Goal: Transaction & Acquisition: Purchase product/service

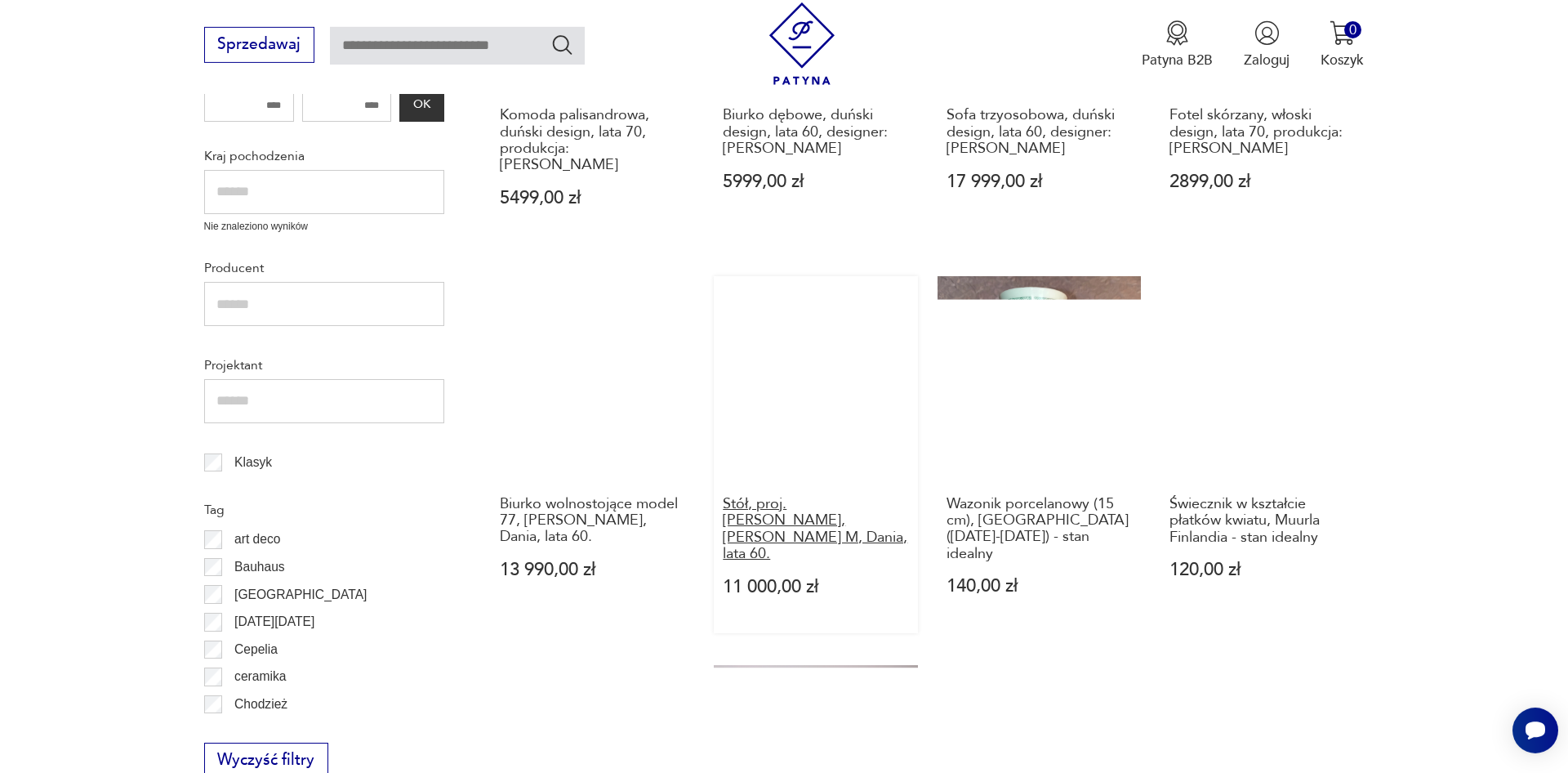
scroll to position [361, 0]
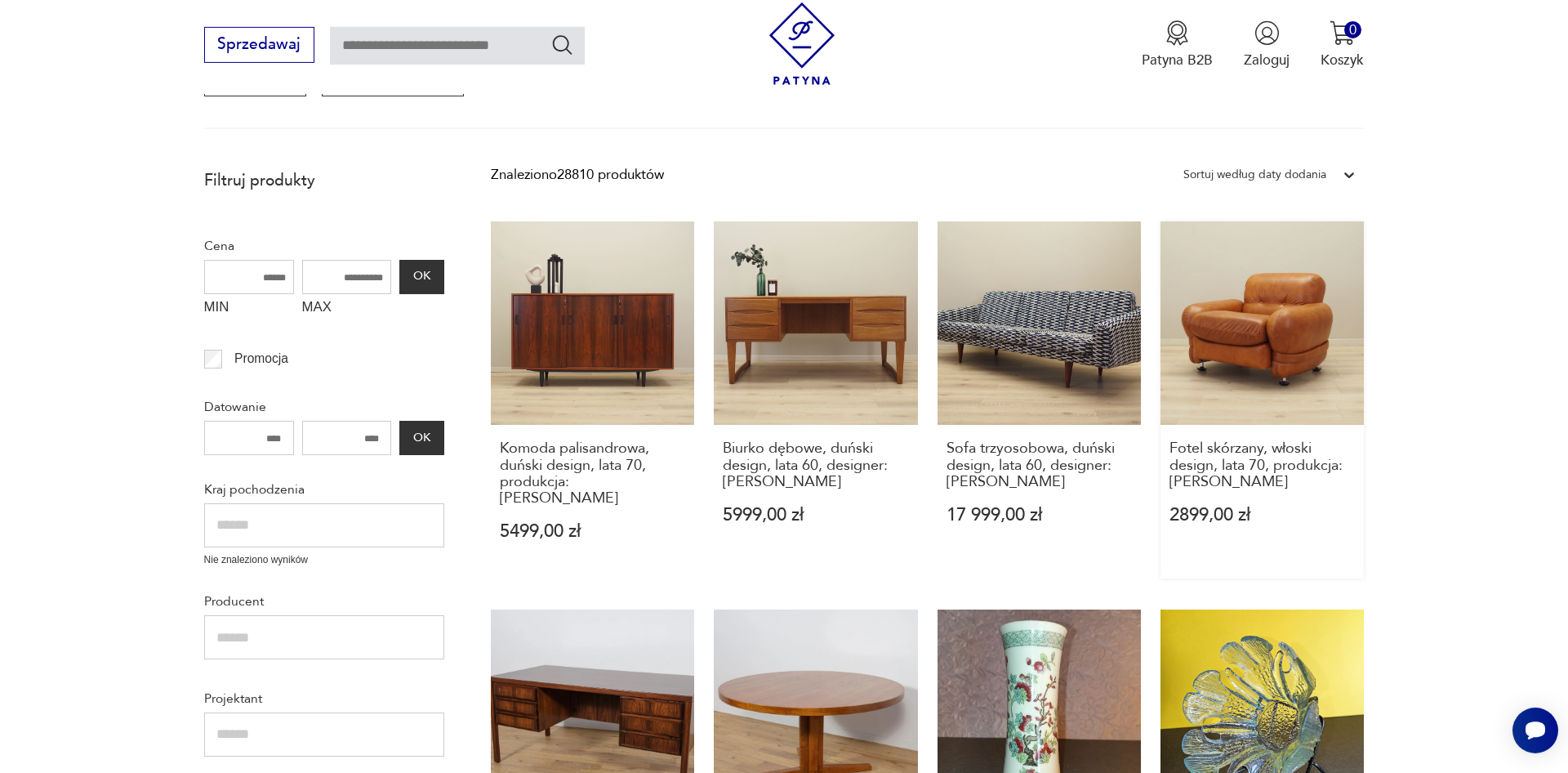
click at [1256, 377] on link "Fotel skórzany, włoski design, lata 70, produkcja: Włochy 2899,00 zł" at bounding box center [1262, 400] width 203 height 357
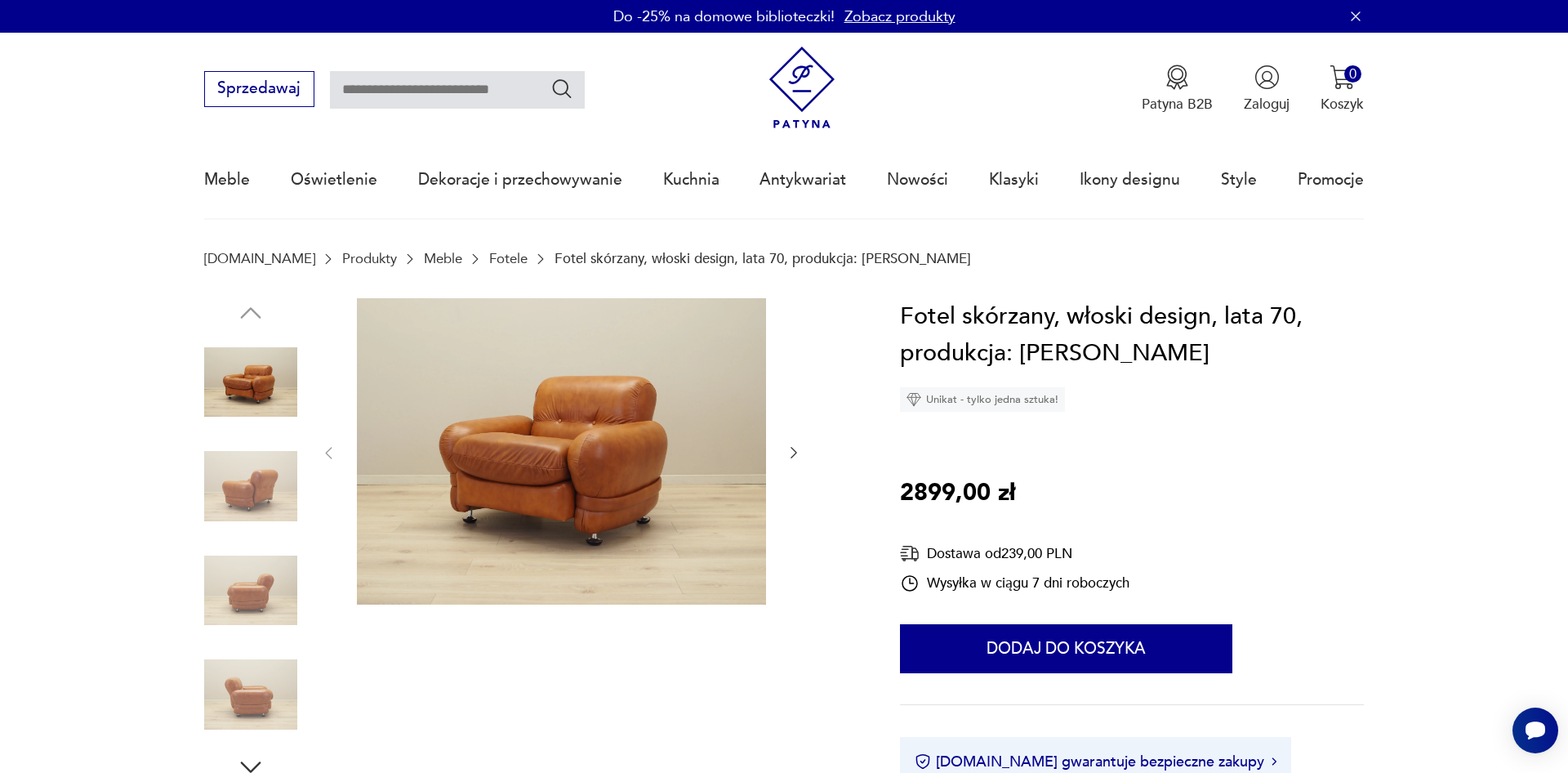
click at [663, 473] on img at bounding box center [561, 451] width 409 height 307
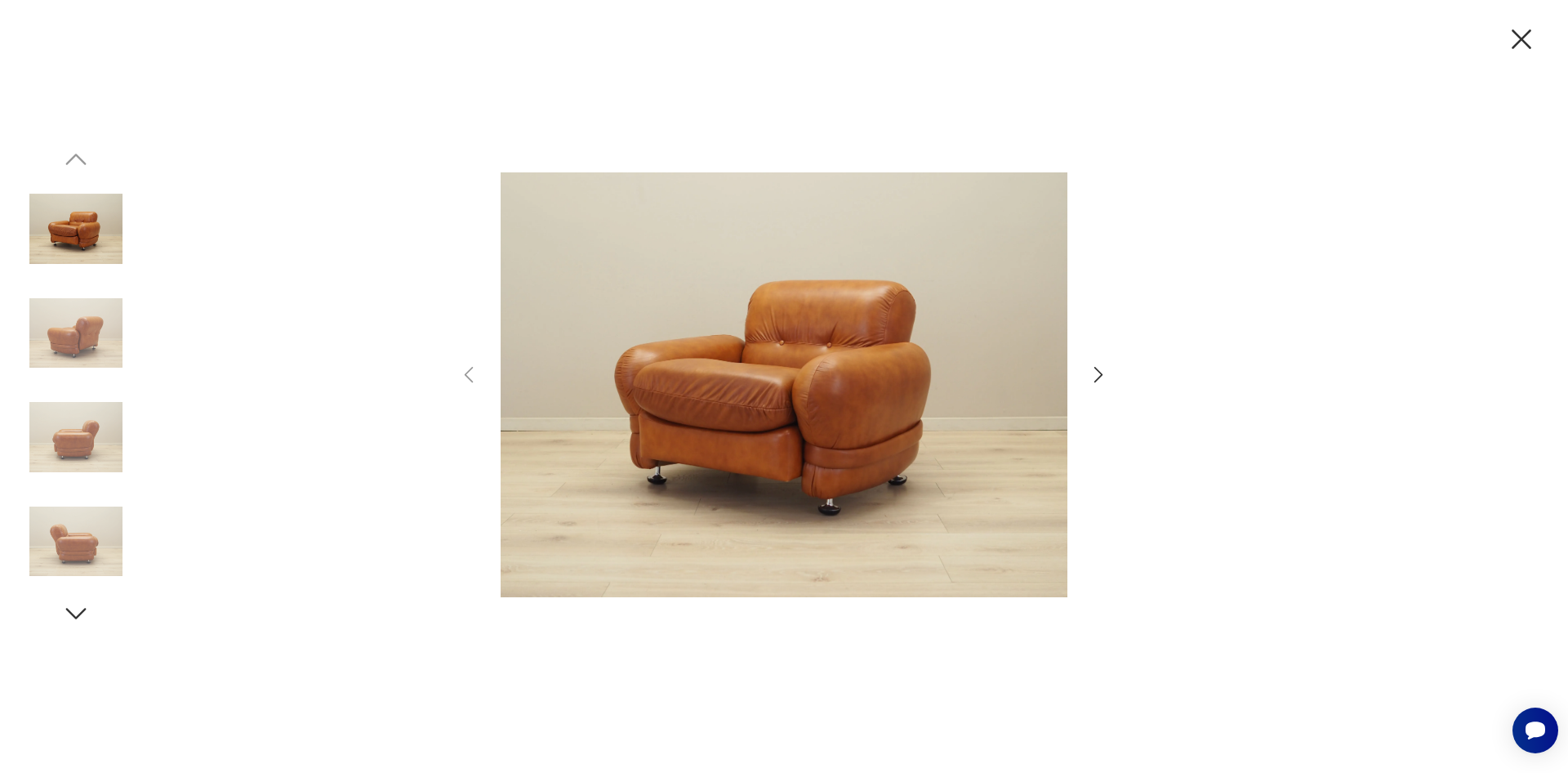
click at [1100, 378] on icon "button" at bounding box center [1099, 374] width 24 height 24
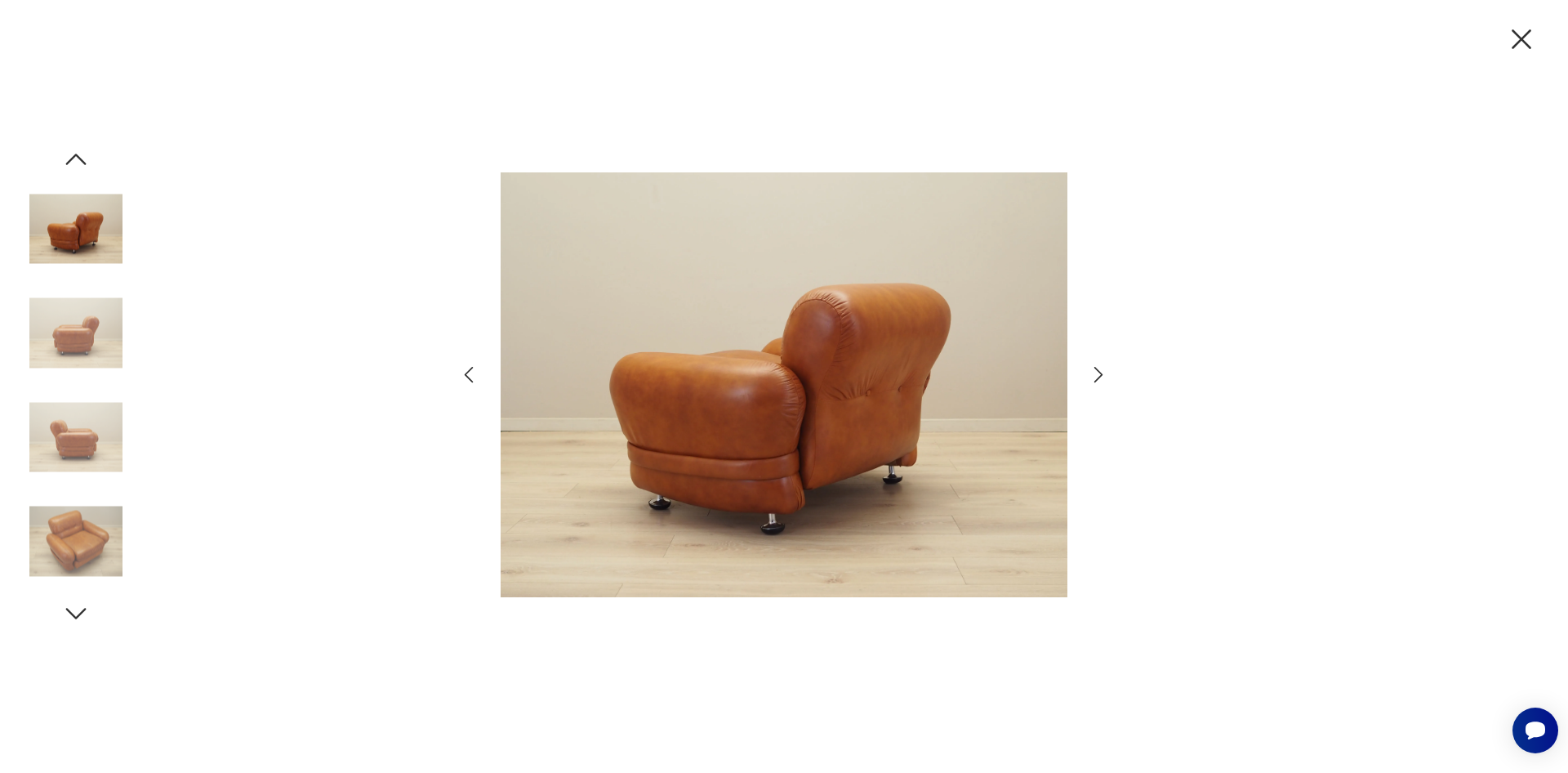
click at [1100, 378] on icon "button" at bounding box center [1099, 374] width 24 height 24
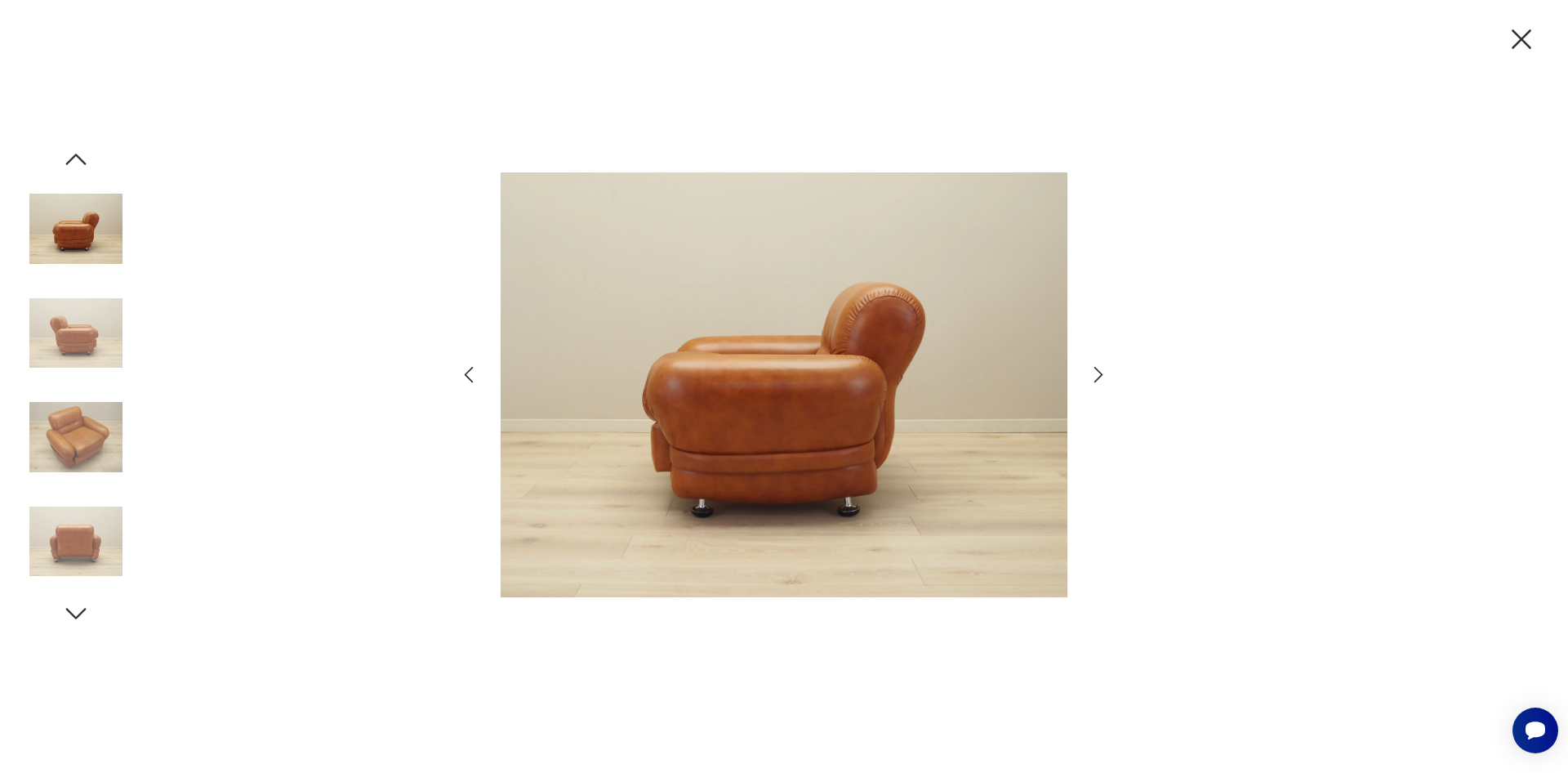
click at [1100, 378] on icon "button" at bounding box center [1099, 374] width 24 height 24
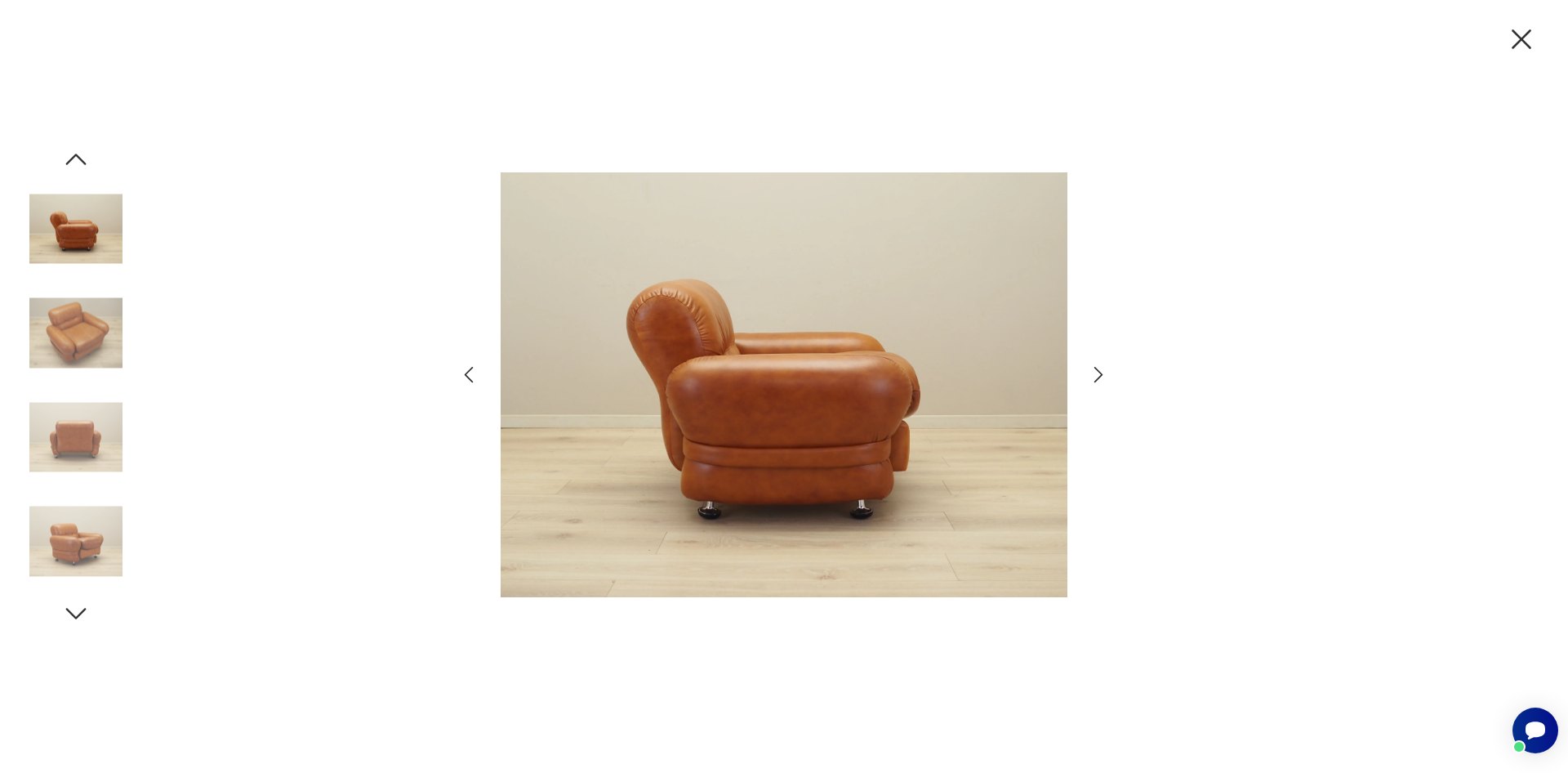
click at [1100, 378] on icon "button" at bounding box center [1099, 374] width 24 height 24
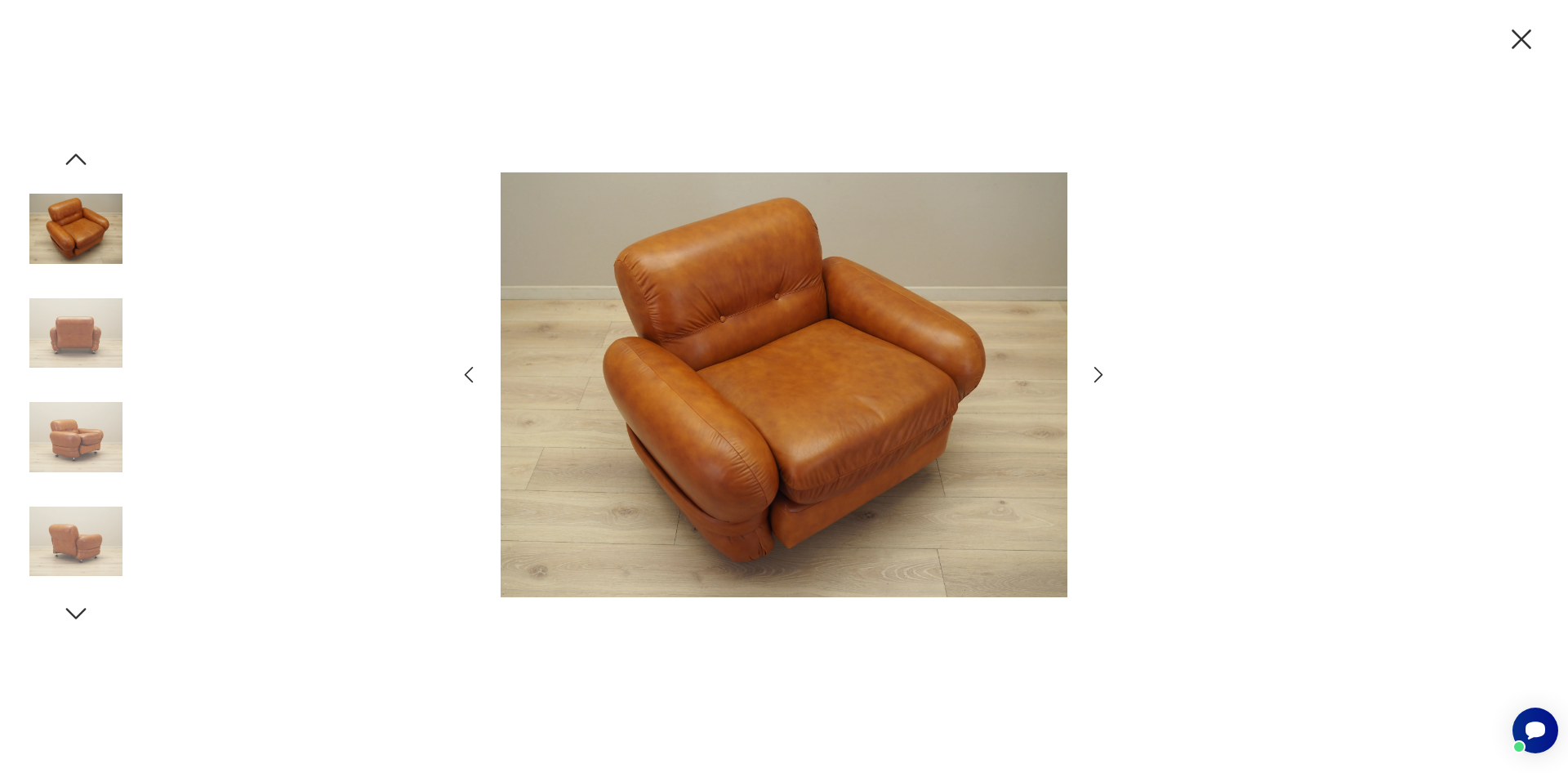
click at [1100, 378] on icon "button" at bounding box center [1099, 374] width 24 height 24
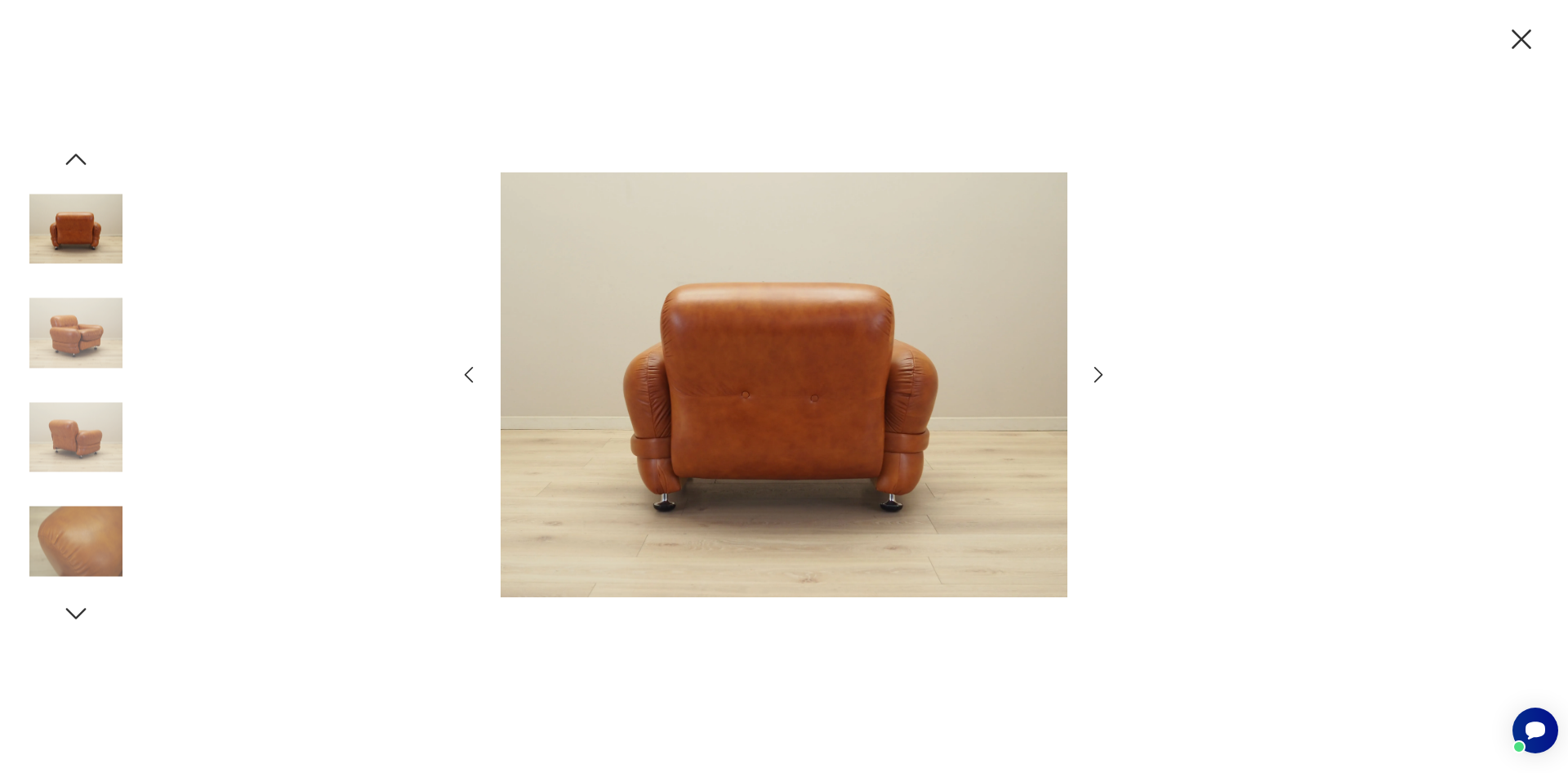
click at [1100, 378] on icon "button" at bounding box center [1099, 374] width 24 height 24
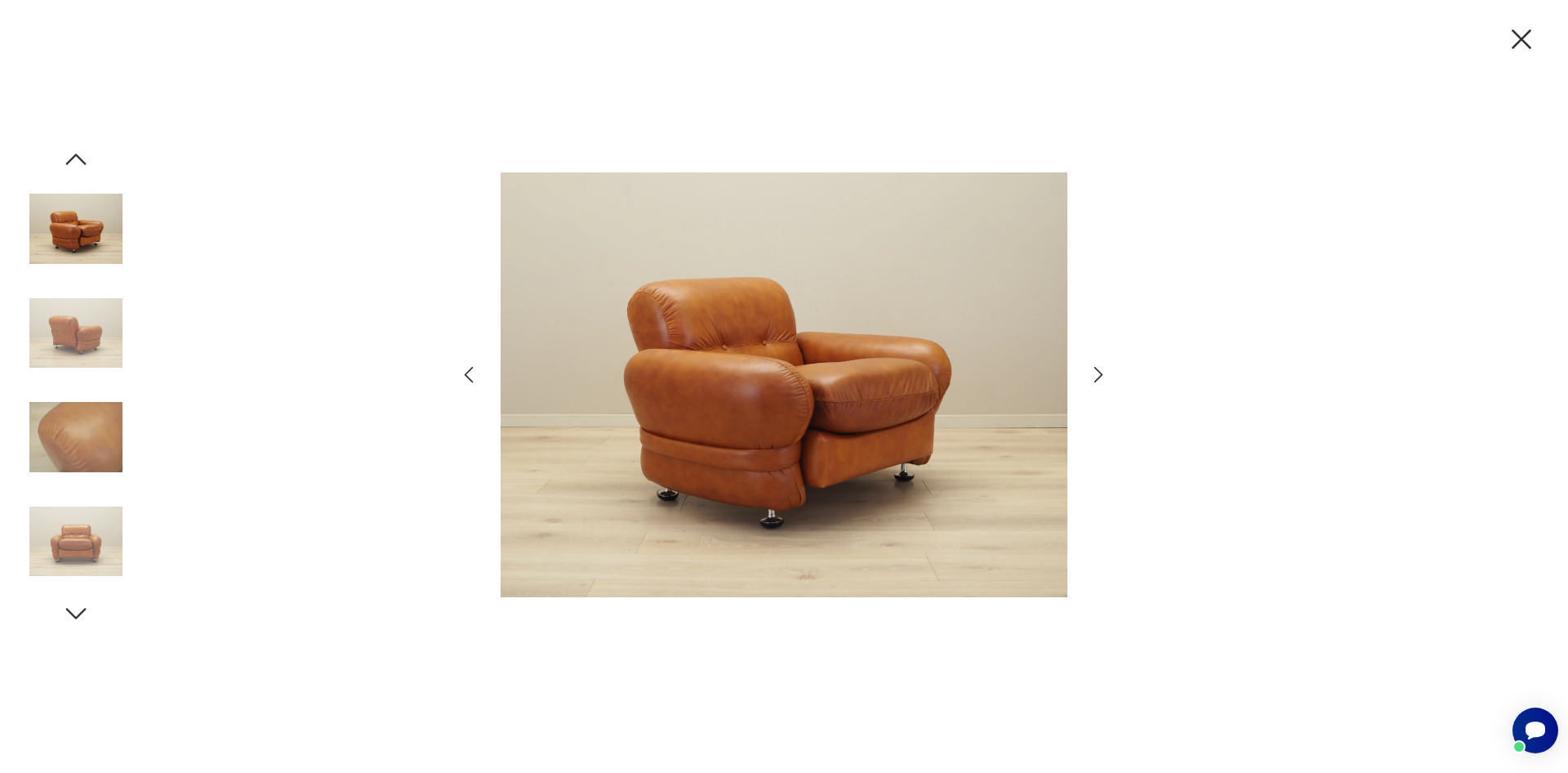
click at [1100, 378] on icon "button" at bounding box center [1099, 374] width 24 height 24
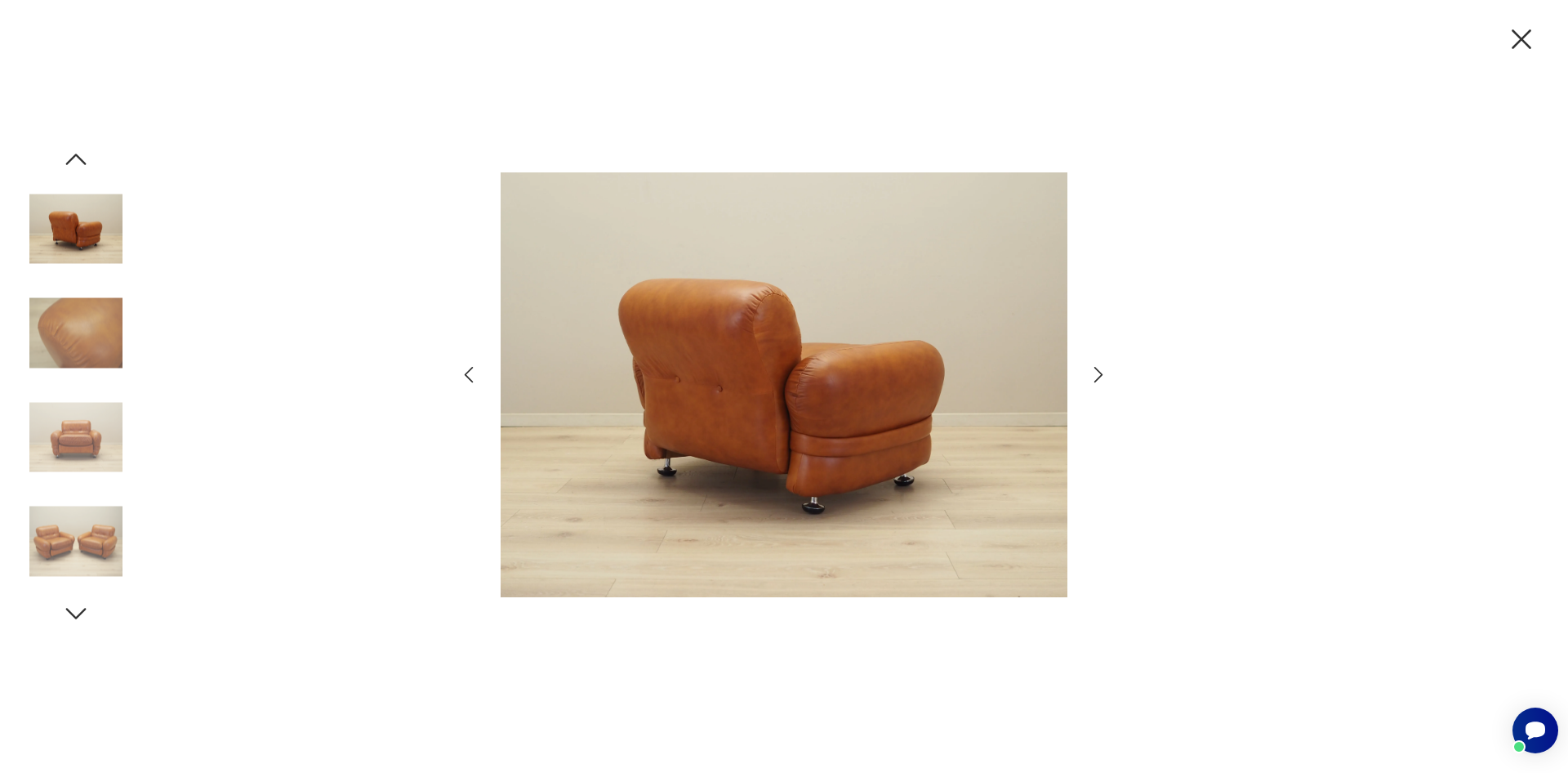
click at [1100, 378] on icon "button" at bounding box center [1099, 374] width 24 height 24
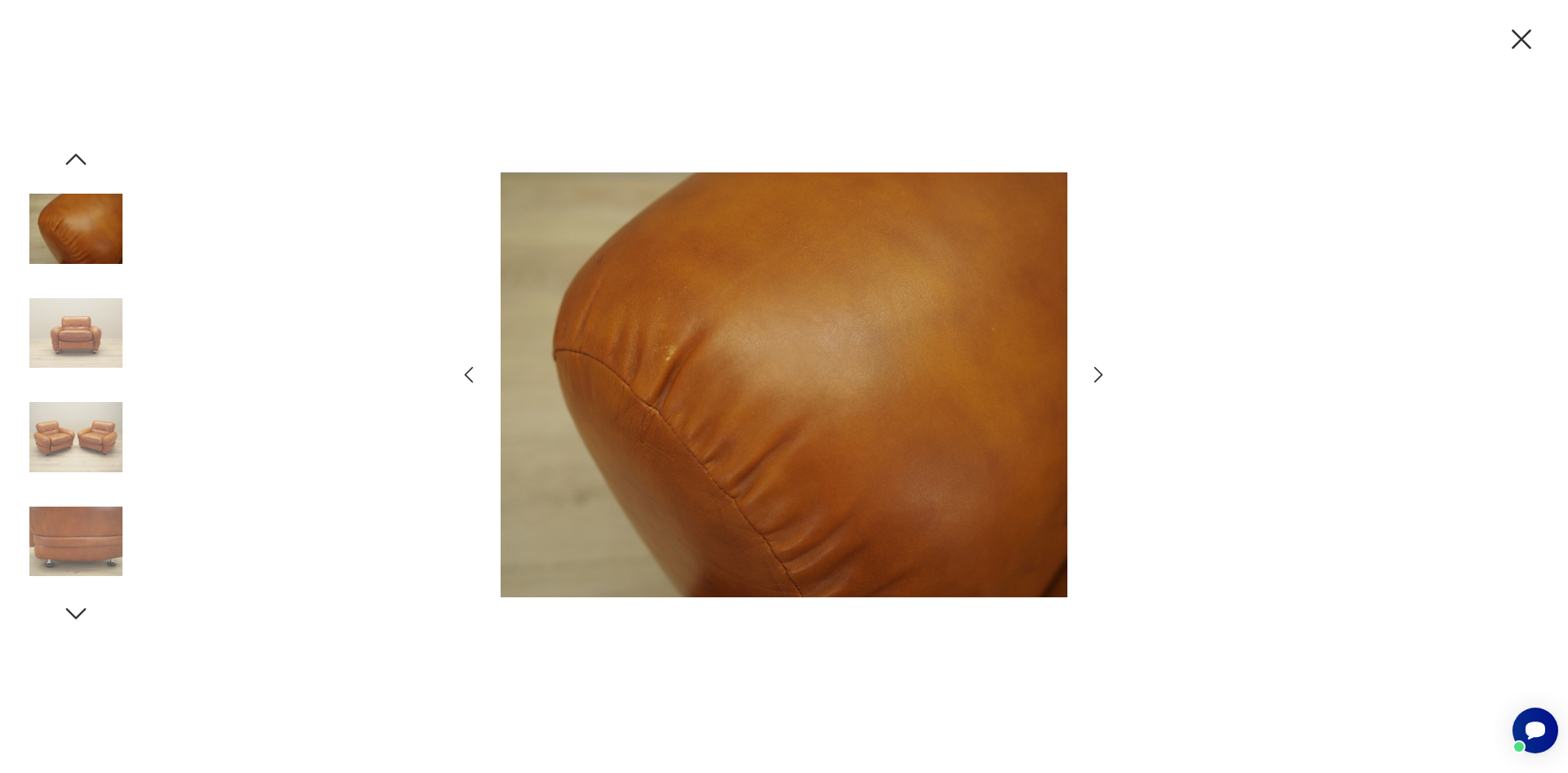
click at [1100, 378] on icon "button" at bounding box center [1099, 374] width 24 height 24
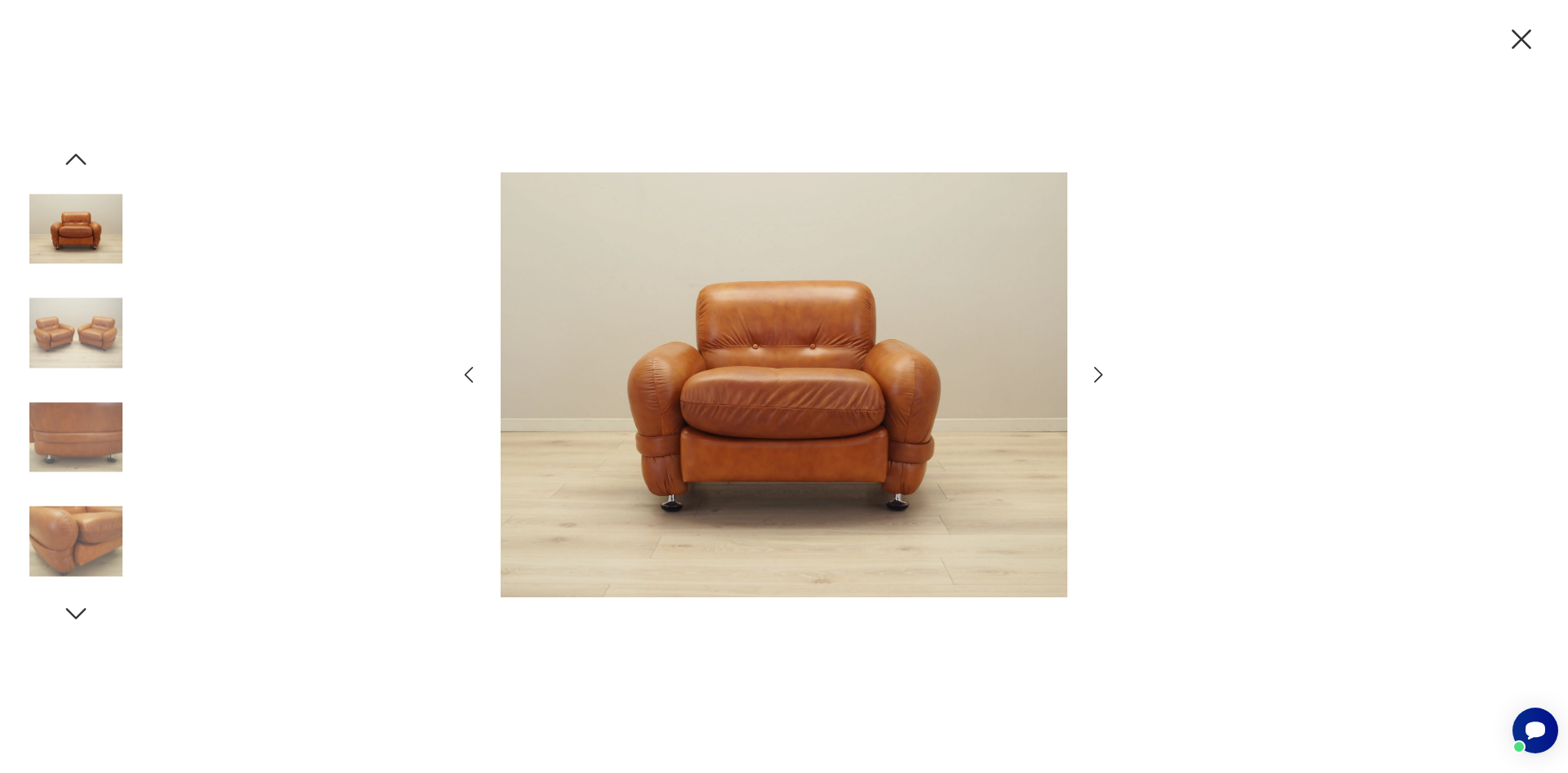
click at [1100, 378] on icon "button" at bounding box center [1099, 374] width 24 height 24
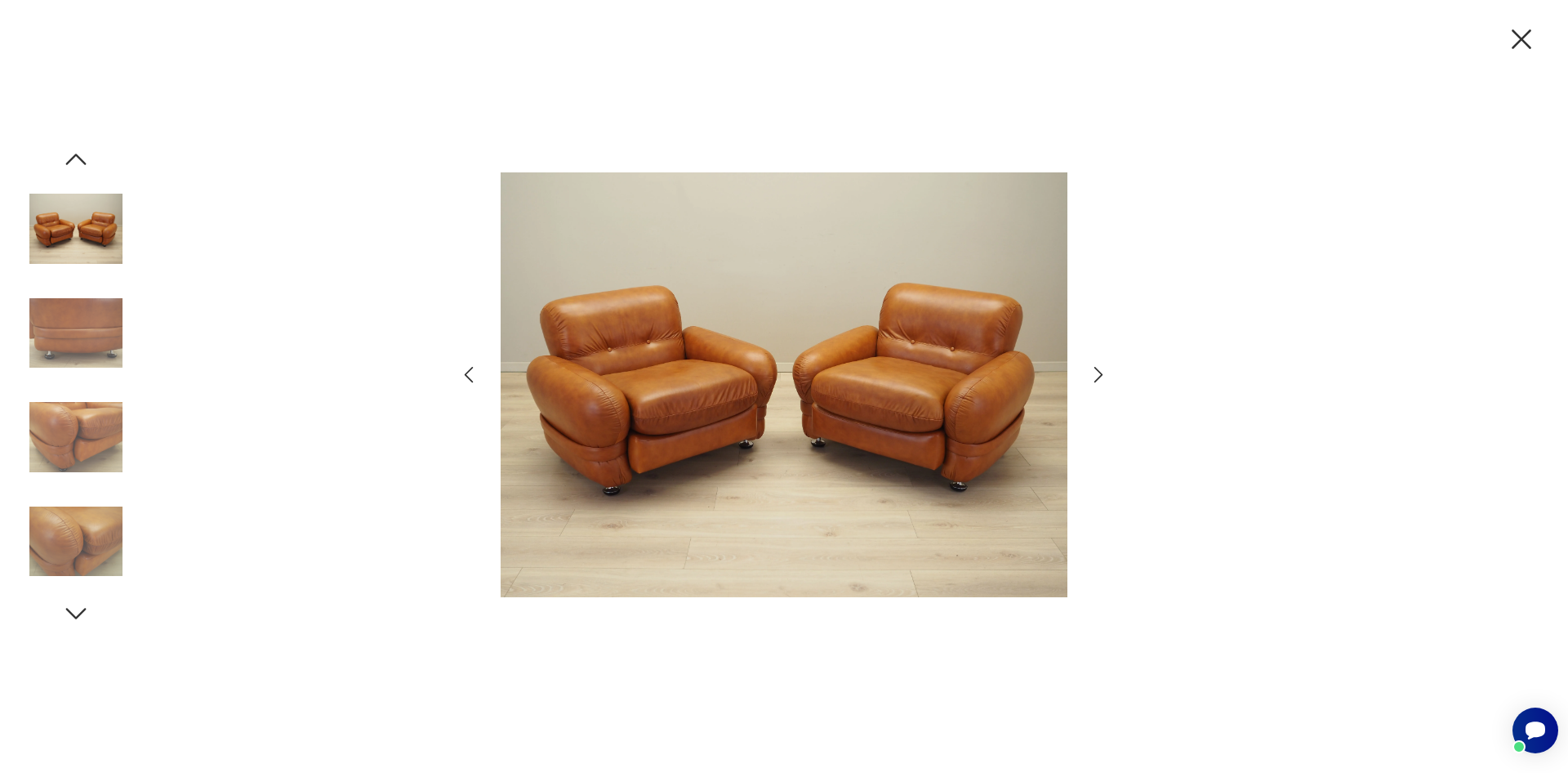
click at [1100, 378] on icon "button" at bounding box center [1099, 374] width 24 height 24
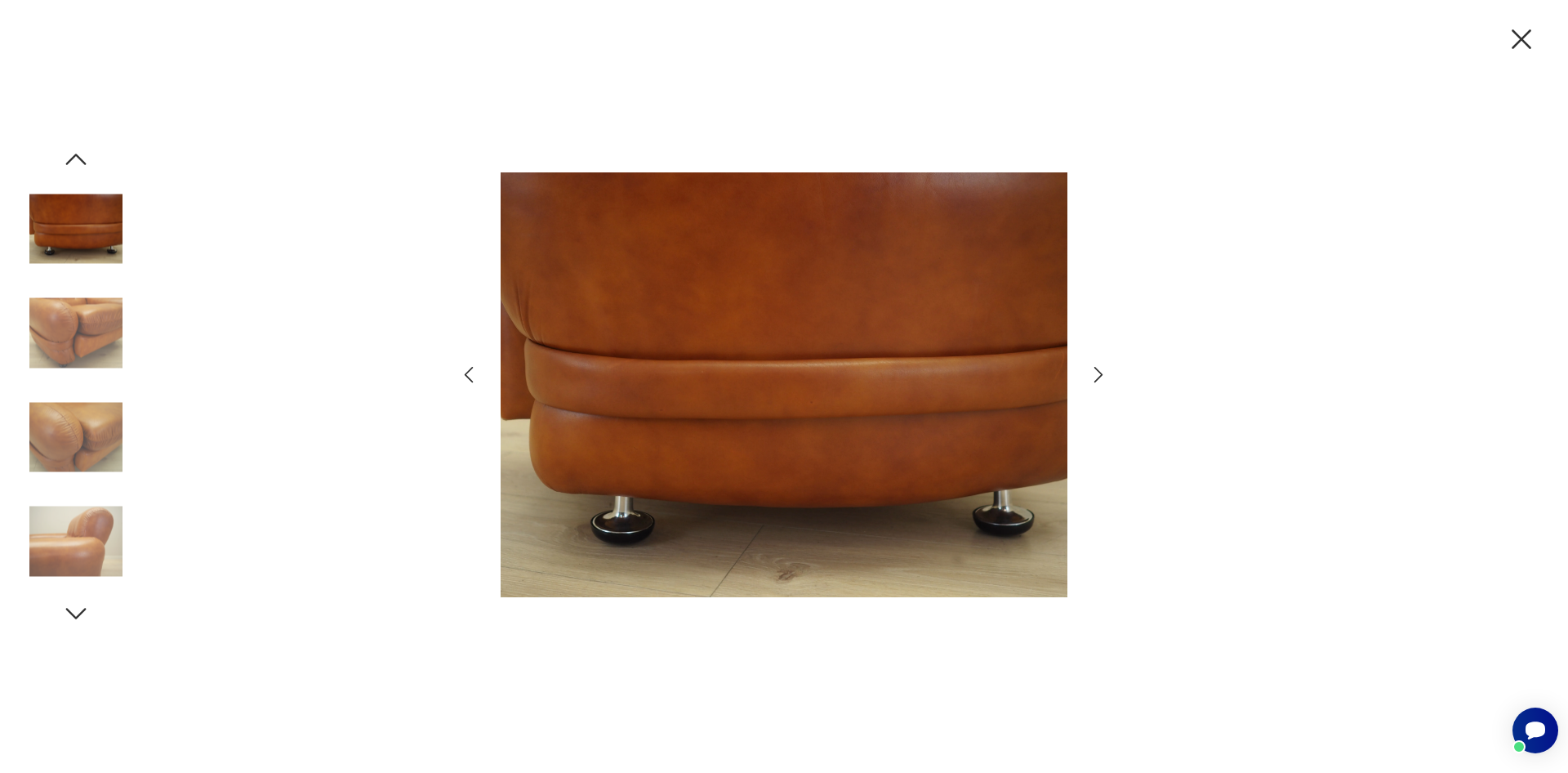
click at [1100, 378] on icon "button" at bounding box center [1099, 374] width 24 height 24
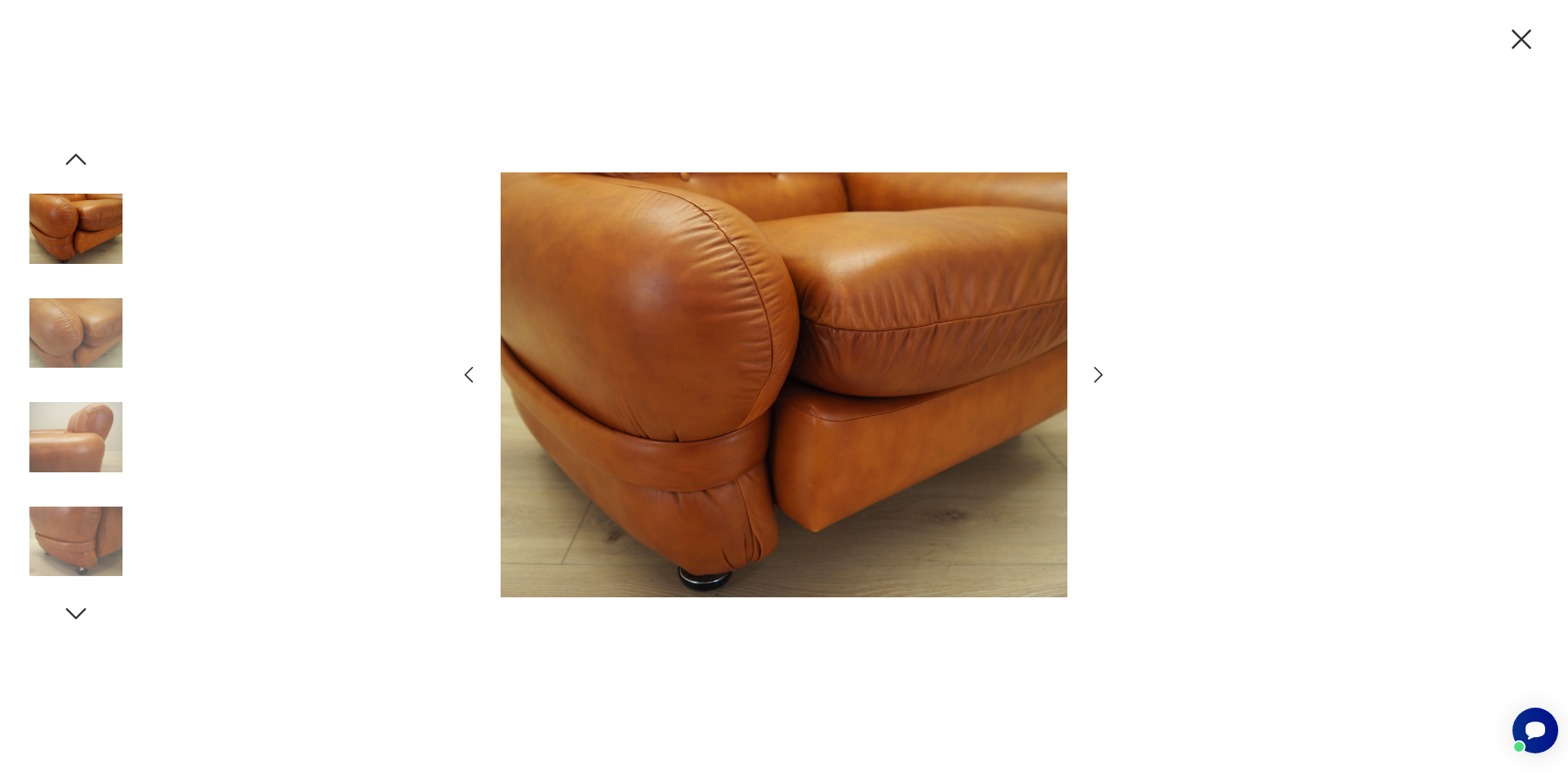
drag, startPoint x: 1513, startPoint y: 37, endPoint x: 1392, endPoint y: 29, distance: 121.3
click at [1514, 37] on icon "button" at bounding box center [1522, 39] width 35 height 35
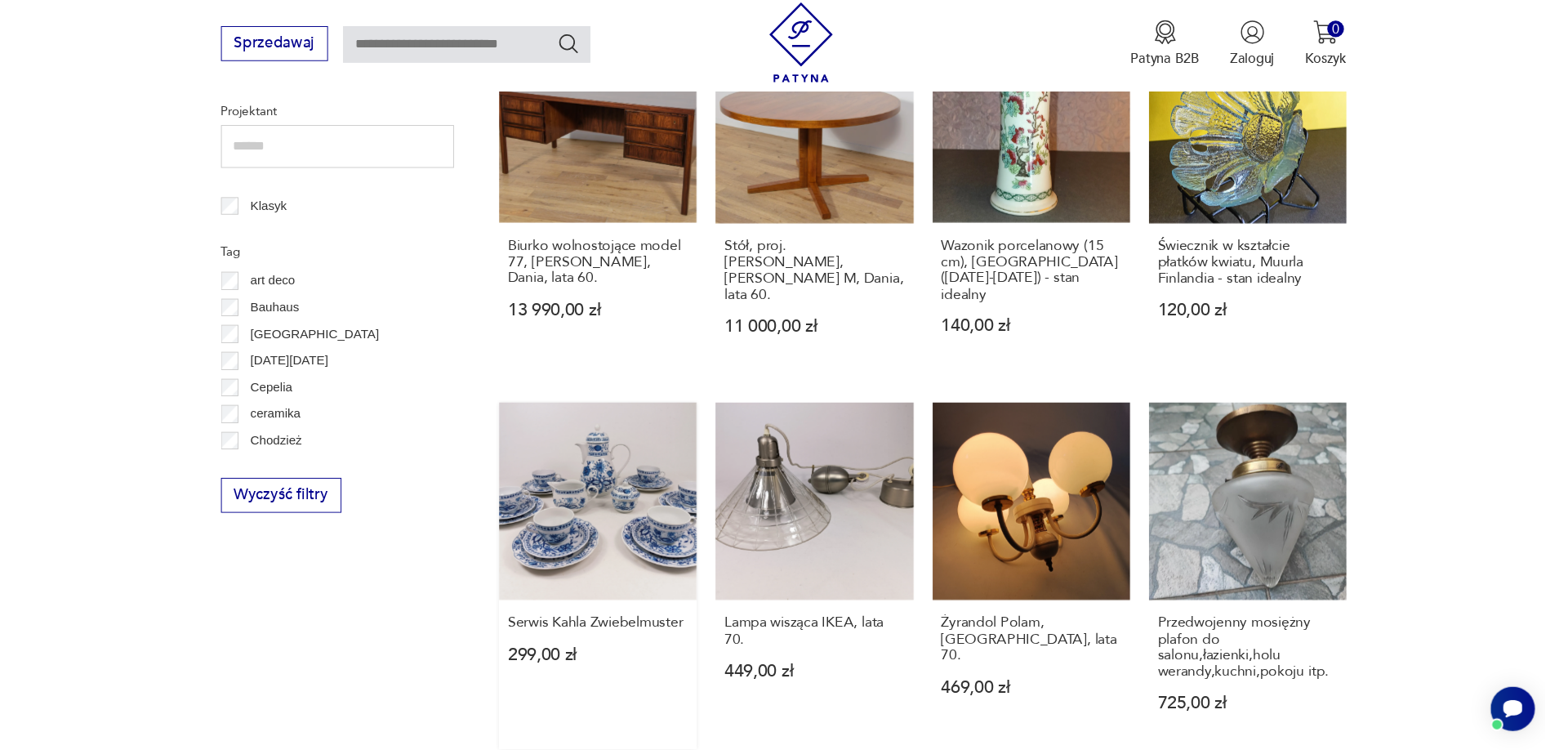
scroll to position [1195, 0]
